Goal: Register for event/course

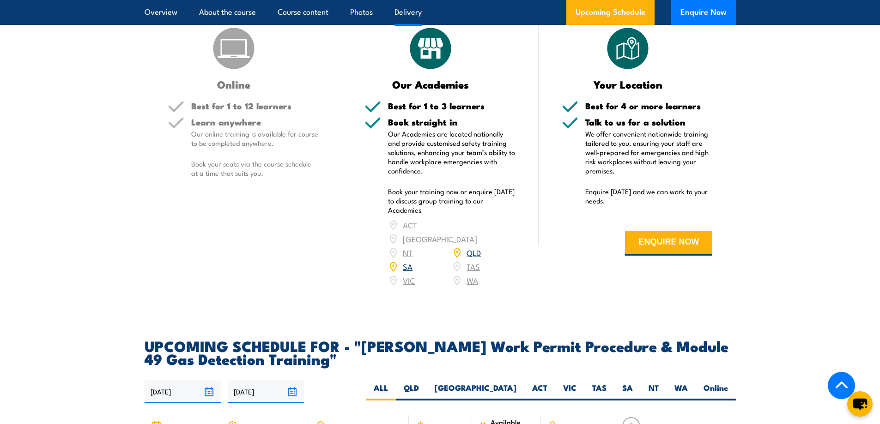
scroll to position [1339, 0]
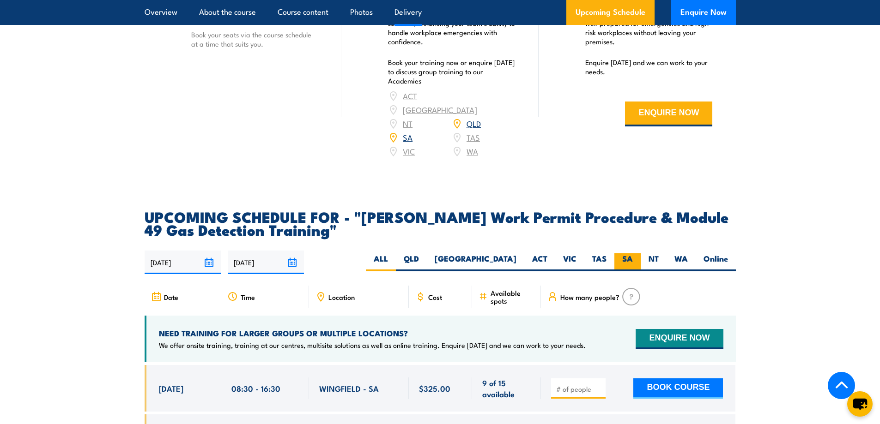
click at [626, 254] on label "SA" at bounding box center [627, 263] width 26 height 18
click at [633, 254] on input "SA" at bounding box center [636, 257] width 6 height 6
radio input "true"
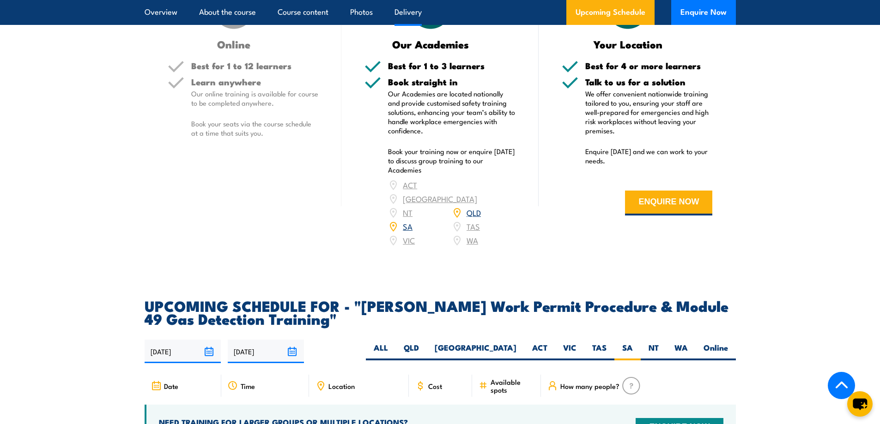
scroll to position [1248, 0]
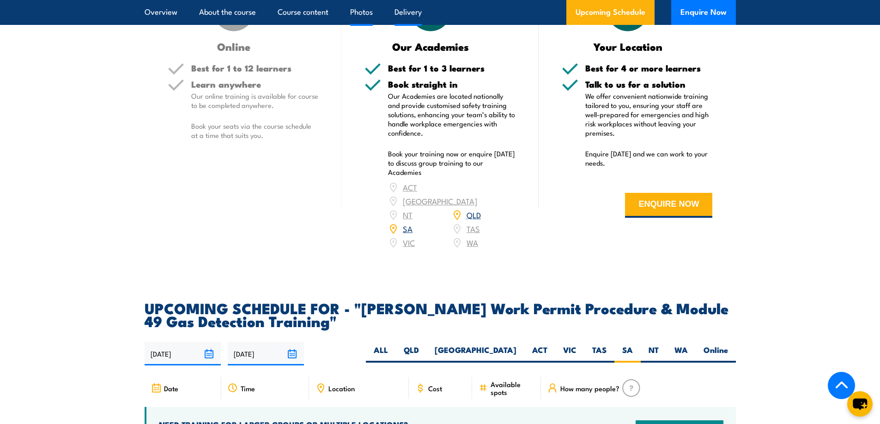
click at [365, 13] on link "Photos" at bounding box center [361, 12] width 23 height 24
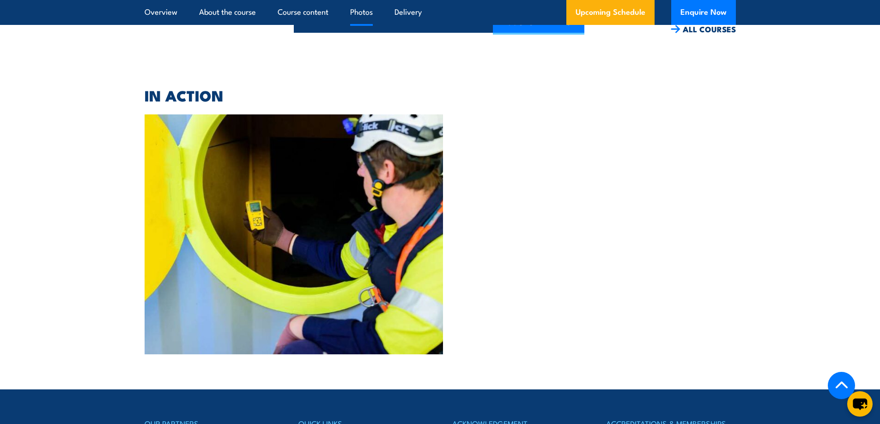
scroll to position [2375, 0]
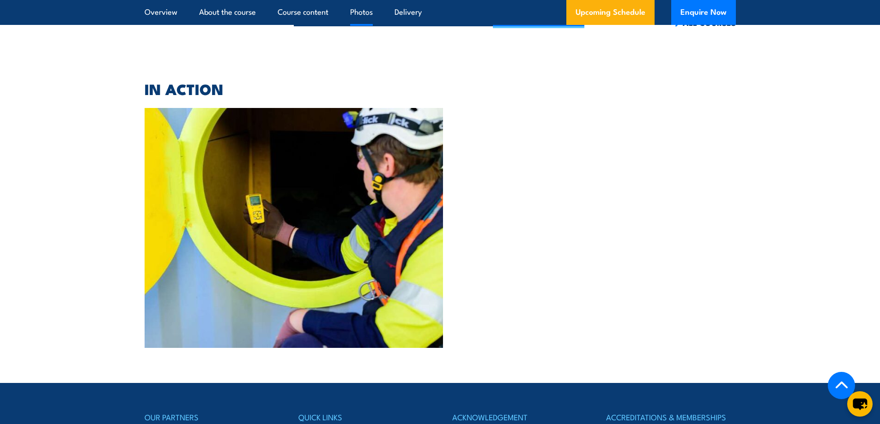
click at [252, 178] on img at bounding box center [294, 228] width 299 height 240
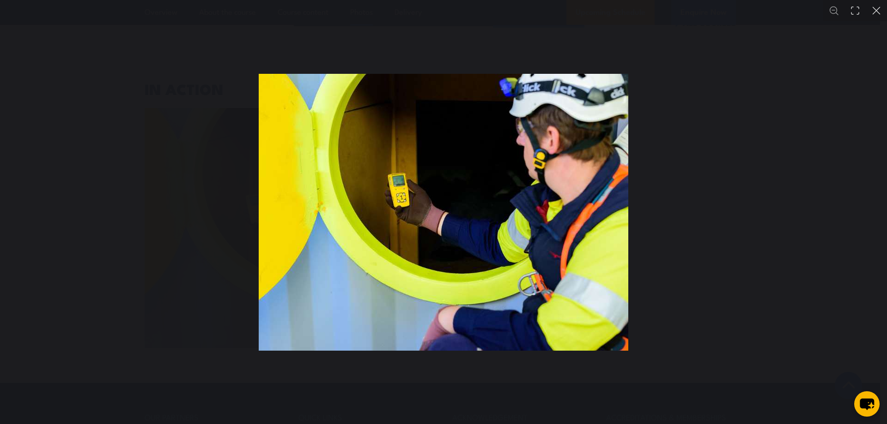
click at [736, 174] on div "You can close this modal content with the ESC key" at bounding box center [443, 212] width 887 height 424
